Goal: Task Accomplishment & Management: Use online tool/utility

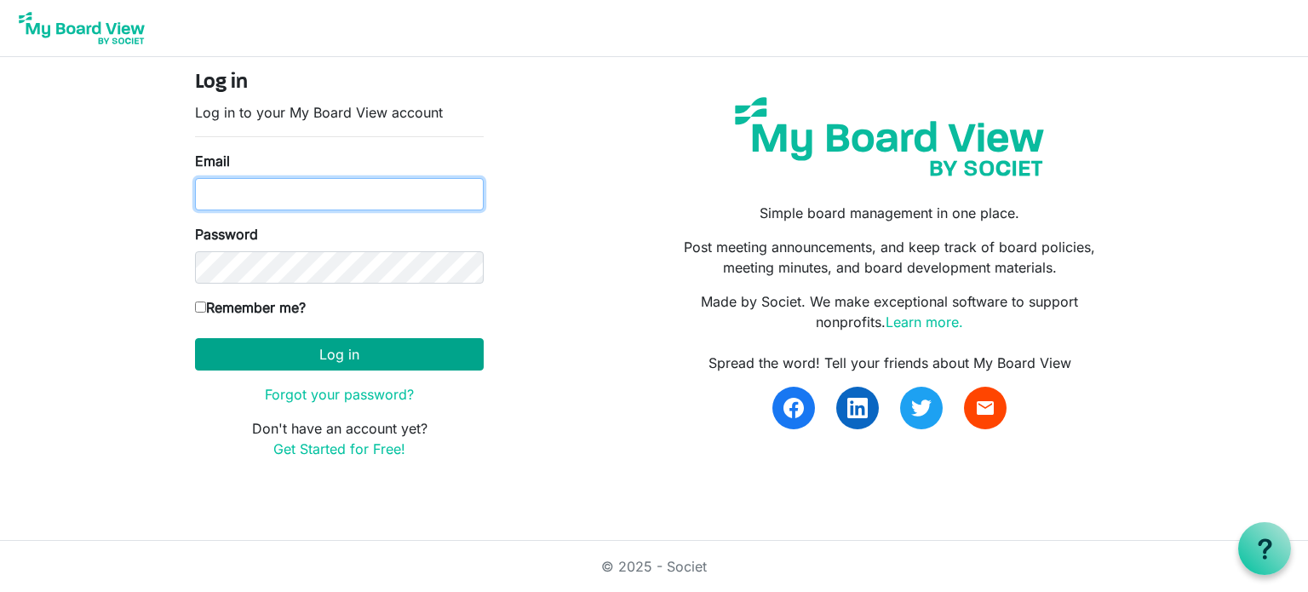
type input "[EMAIL_ADDRESS][DOMAIN_NAME]"
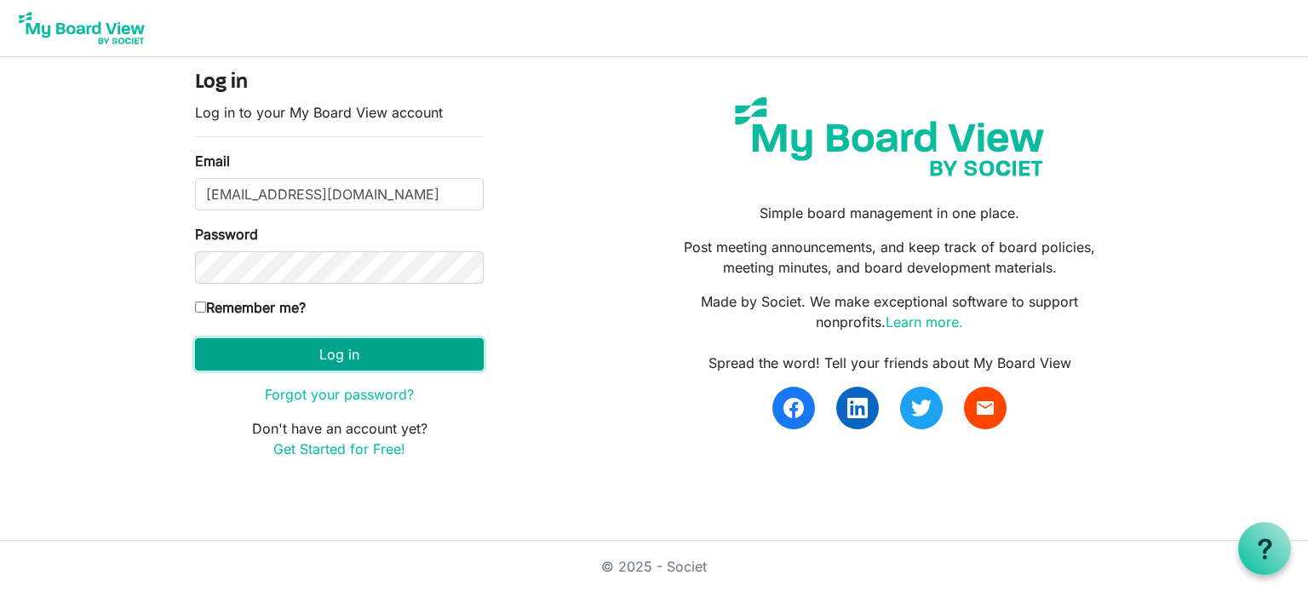
click at [286, 358] on button "Log in" at bounding box center [339, 354] width 289 height 32
click at [353, 353] on button "Log in" at bounding box center [339, 354] width 289 height 32
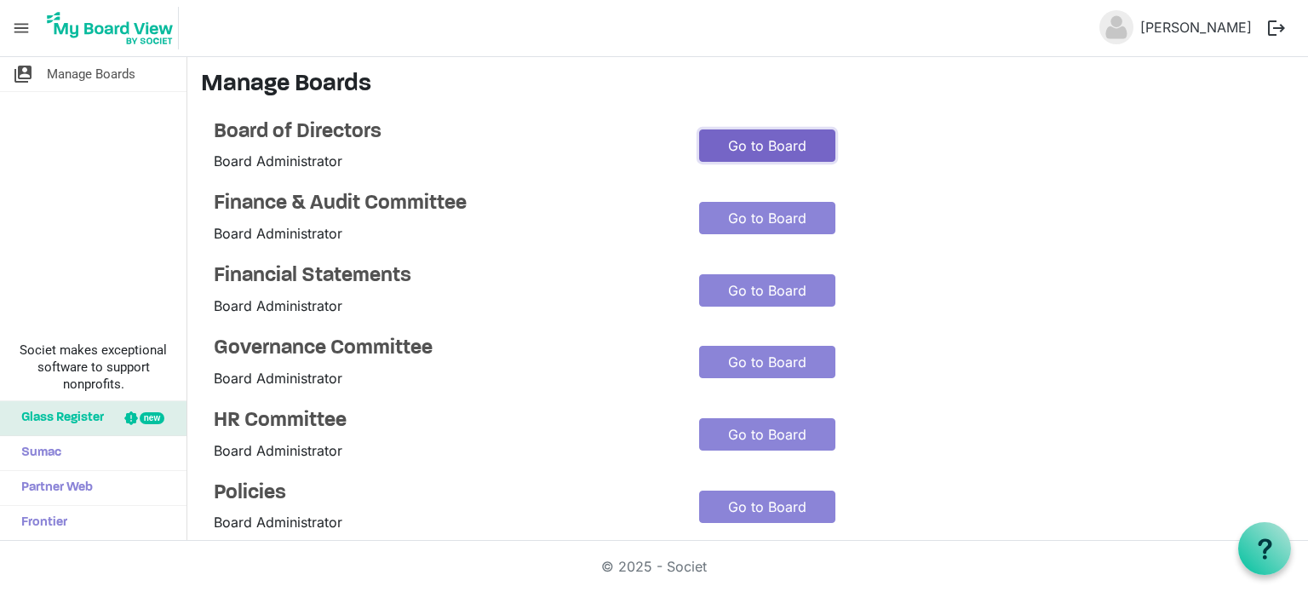
click at [758, 149] on link "Go to Board" at bounding box center [767, 145] width 136 height 32
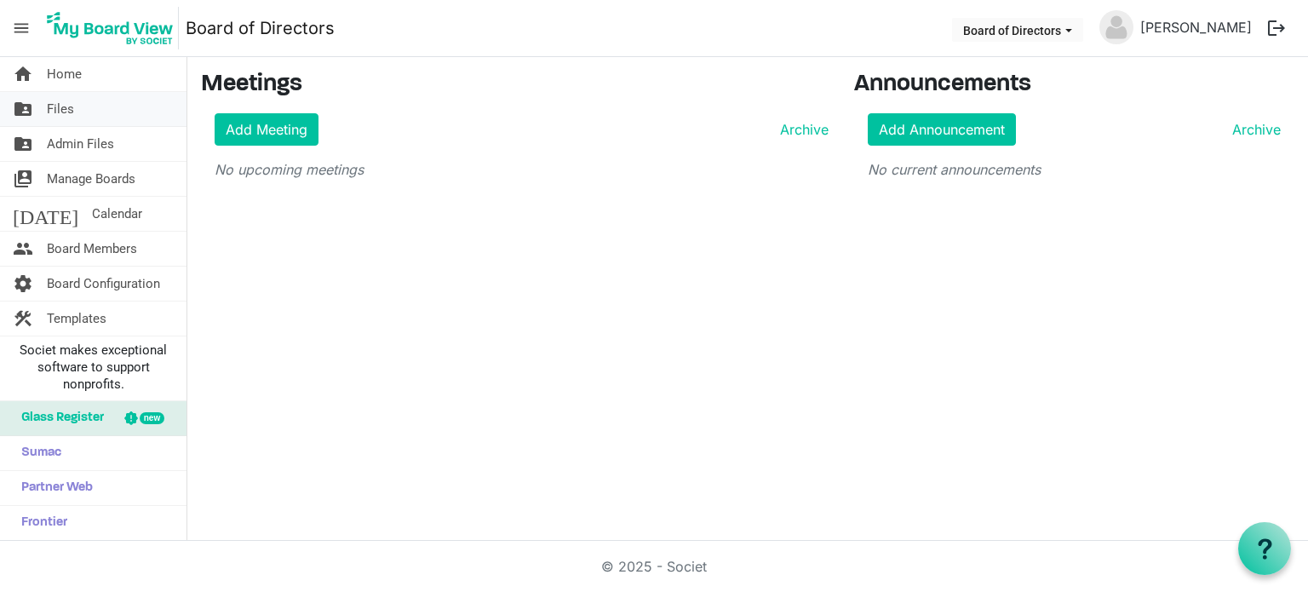
click at [65, 117] on span "Files" at bounding box center [60, 109] width 27 height 34
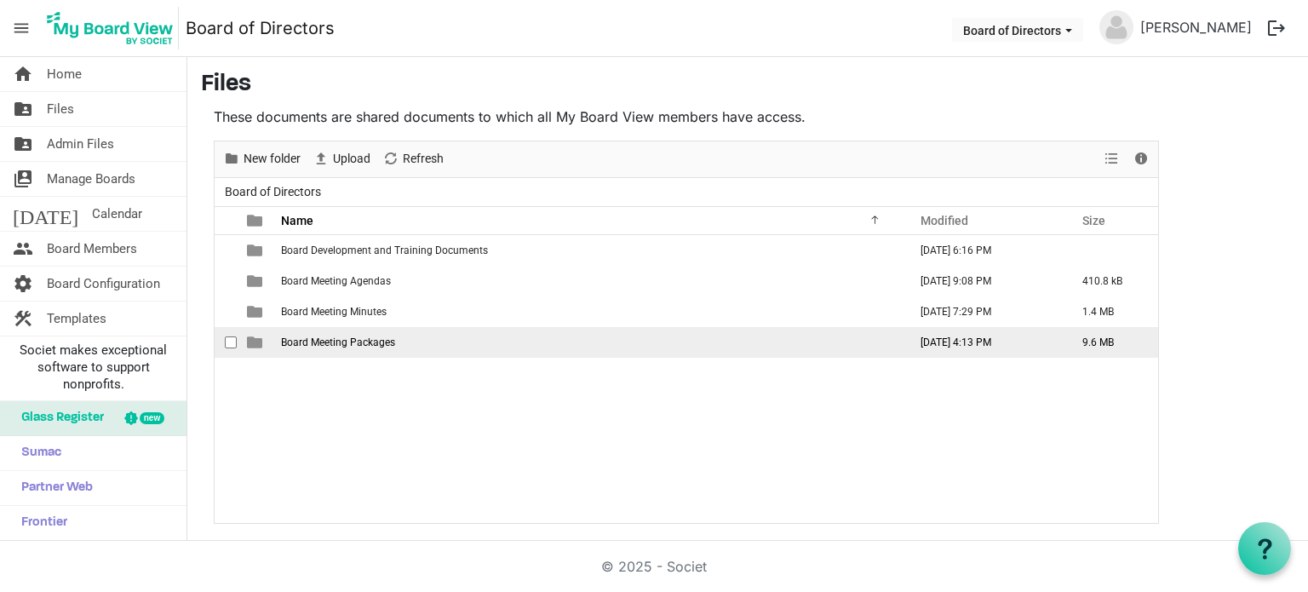
click at [347, 341] on span "Board Meeting Packages" at bounding box center [338, 342] width 114 height 12
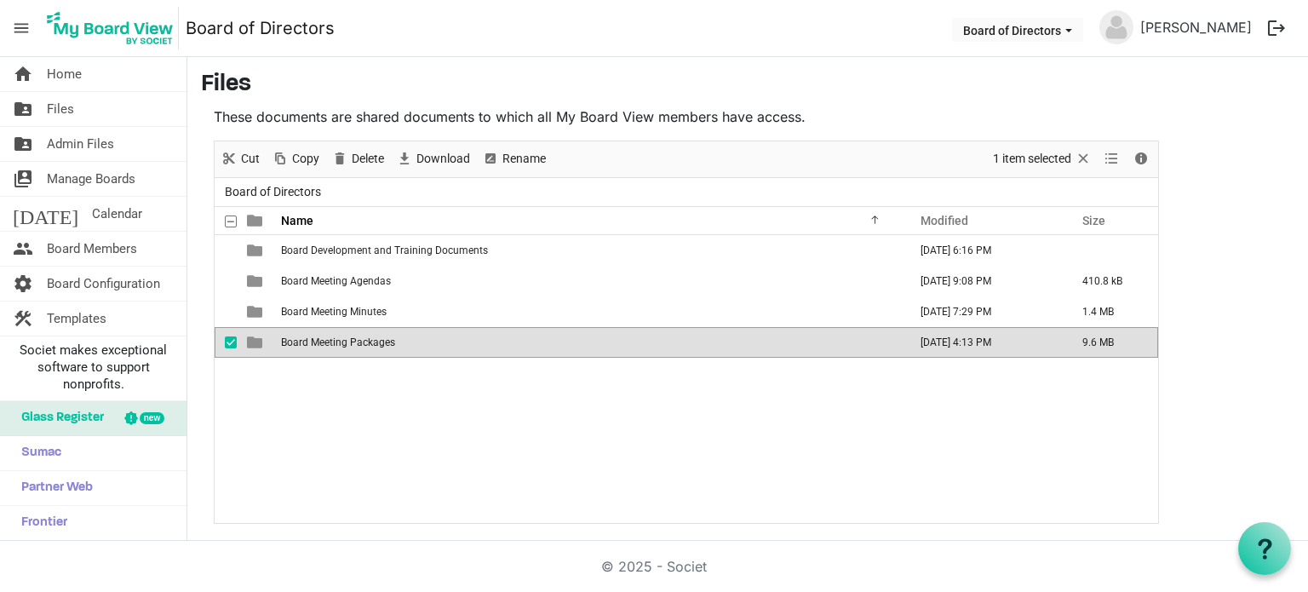
click at [347, 341] on span "Board Meeting Packages" at bounding box center [338, 342] width 114 height 12
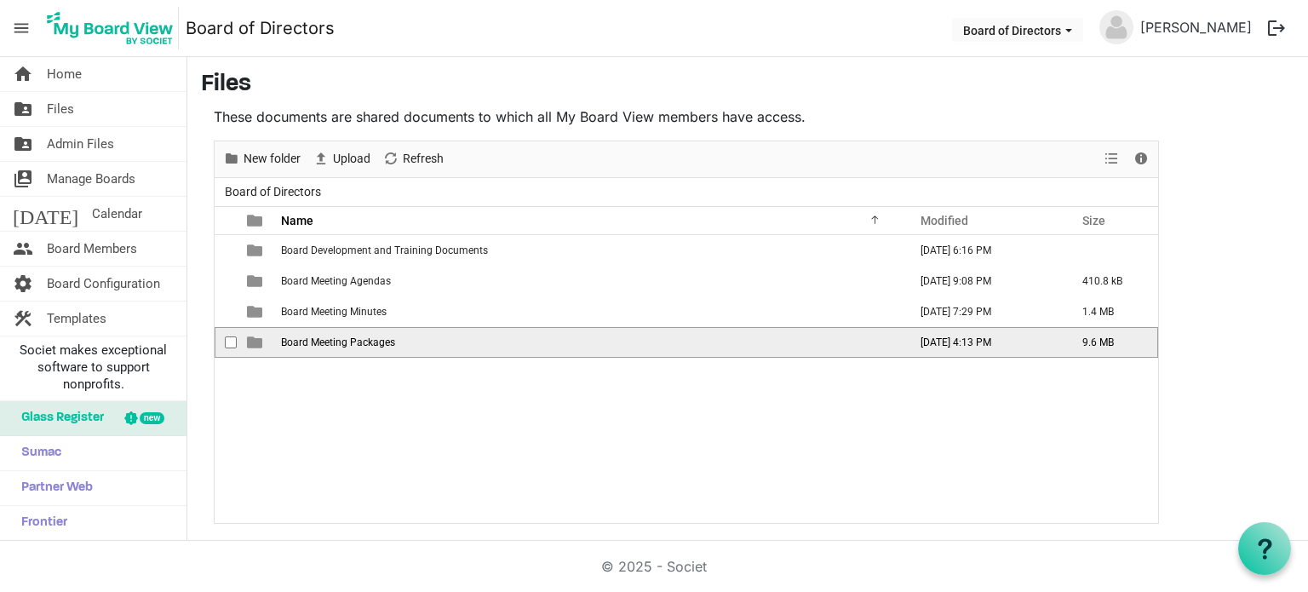
click at [347, 341] on span "Board Meeting Packages" at bounding box center [338, 342] width 114 height 12
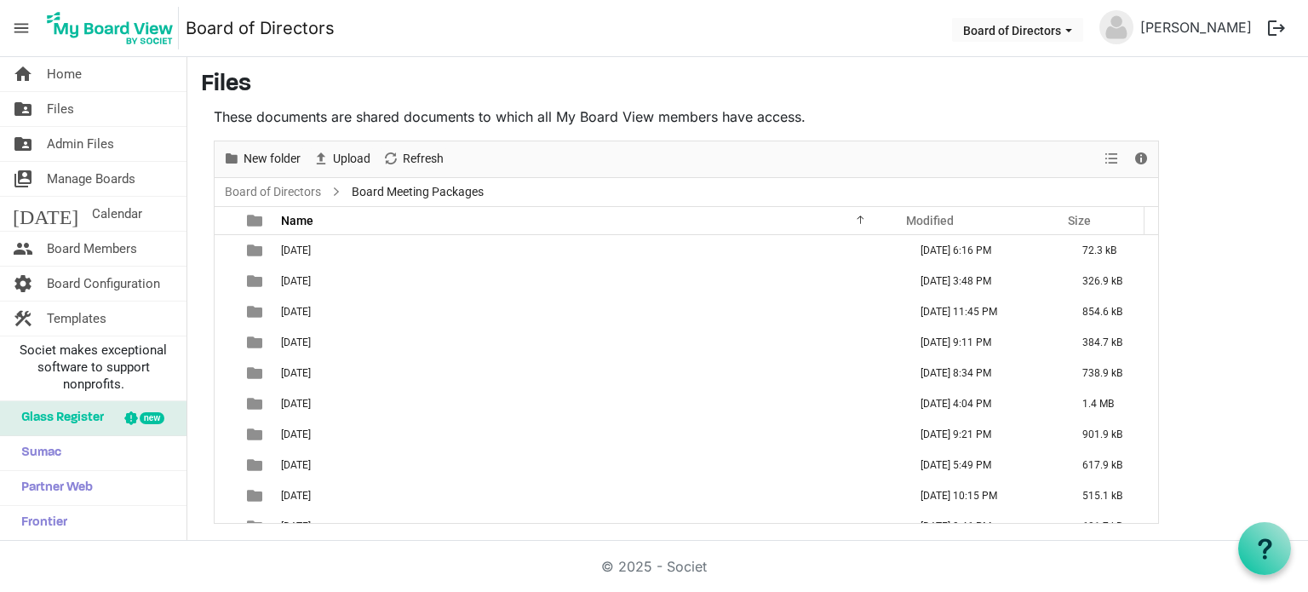
scroll to position [79, 0]
